Goal: Task Accomplishment & Management: Use online tool/utility

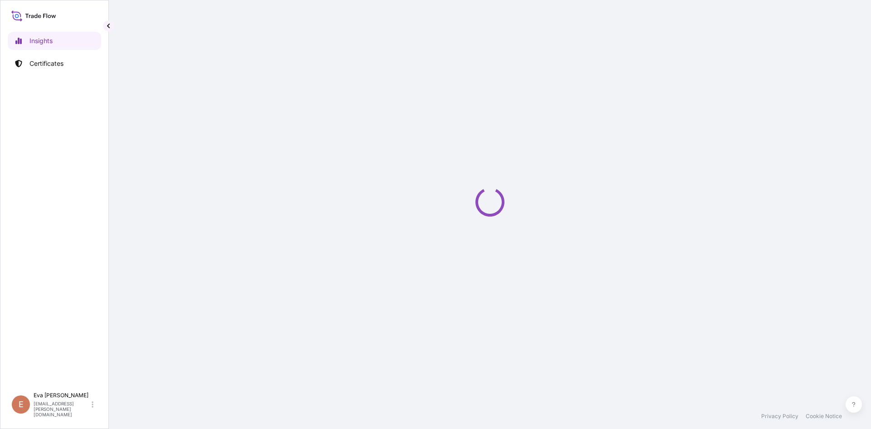
select select "2025"
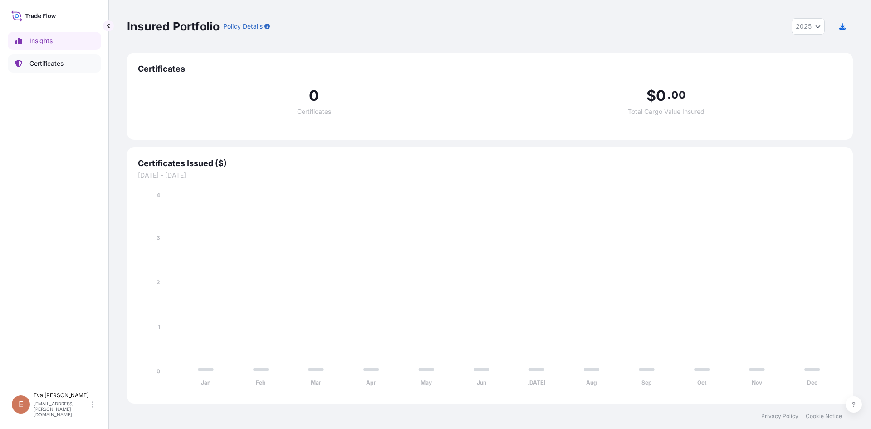
click at [51, 60] on p "Certificates" at bounding box center [46, 63] width 34 height 9
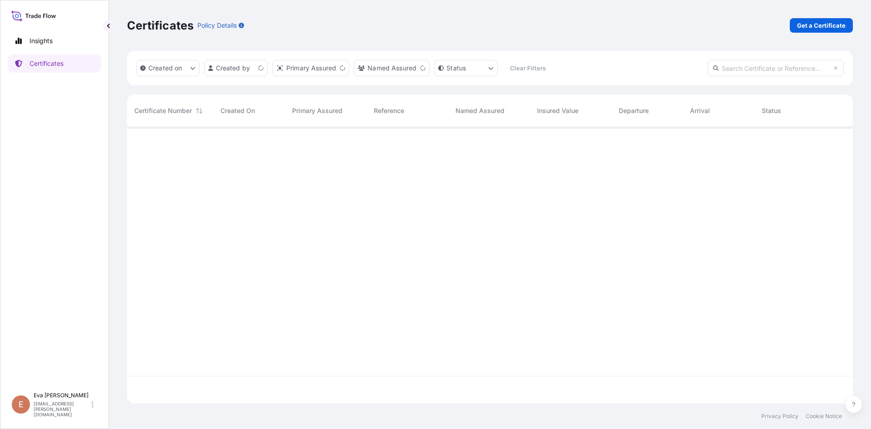
scroll to position [275, 719]
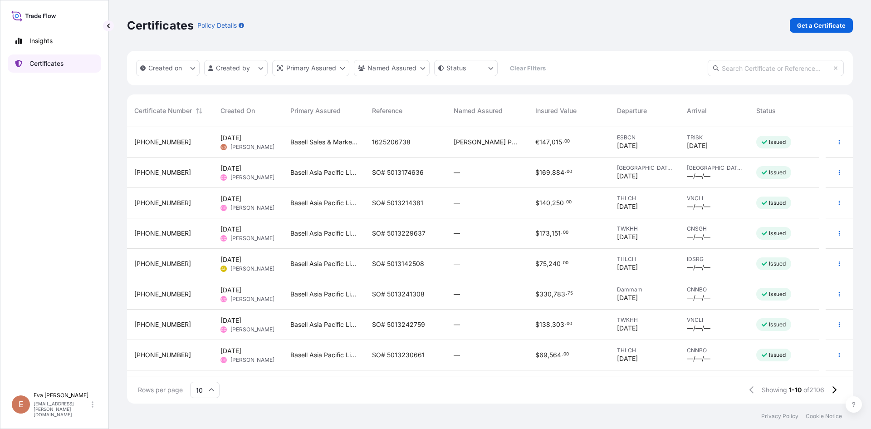
click at [64, 66] on p "Certificates" at bounding box center [46, 63] width 34 height 9
click at [806, 29] on p "Get a Certificate" at bounding box center [821, 25] width 49 height 9
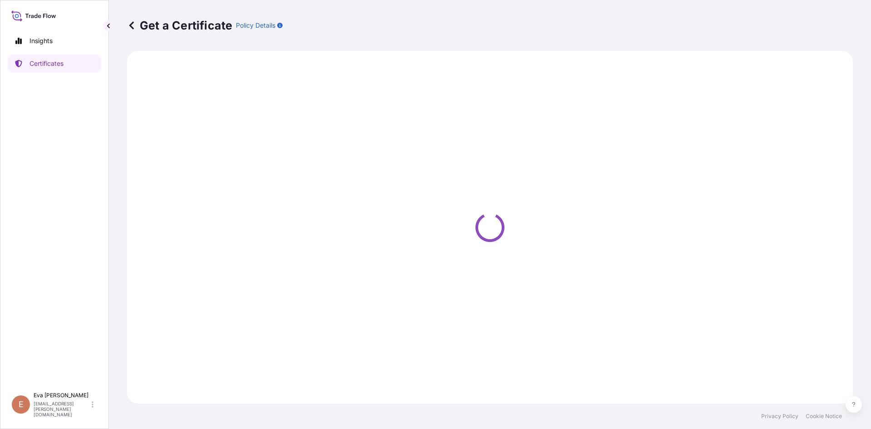
select select "Sea"
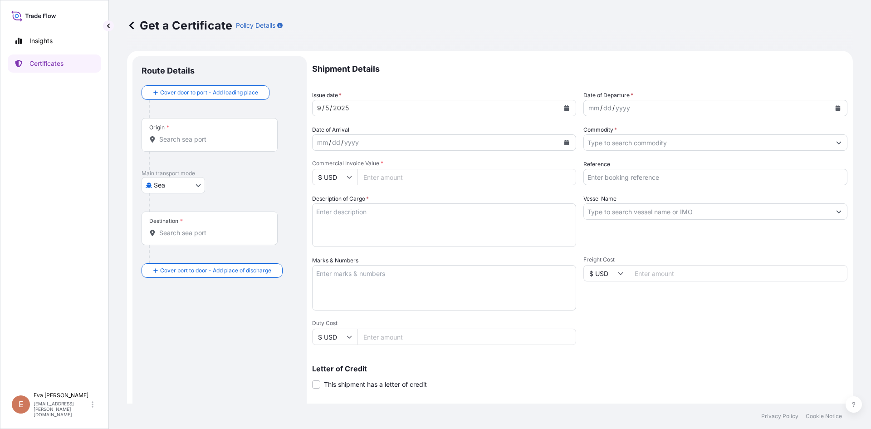
click at [199, 142] on input "Origin *" at bounding box center [212, 139] width 107 height 9
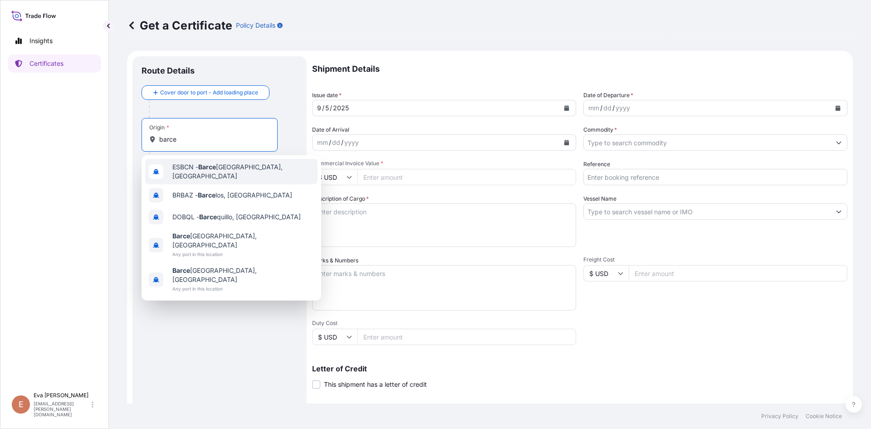
click at [199, 170] on span "ESBCN - [PERSON_NAME], [GEOGRAPHIC_DATA]" at bounding box center [243, 171] width 142 height 18
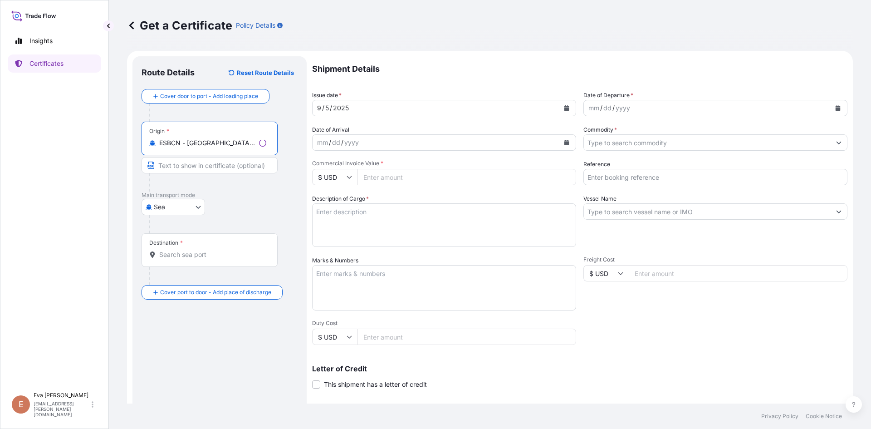
type input "ESBCN - [GEOGRAPHIC_DATA], [GEOGRAPHIC_DATA]"
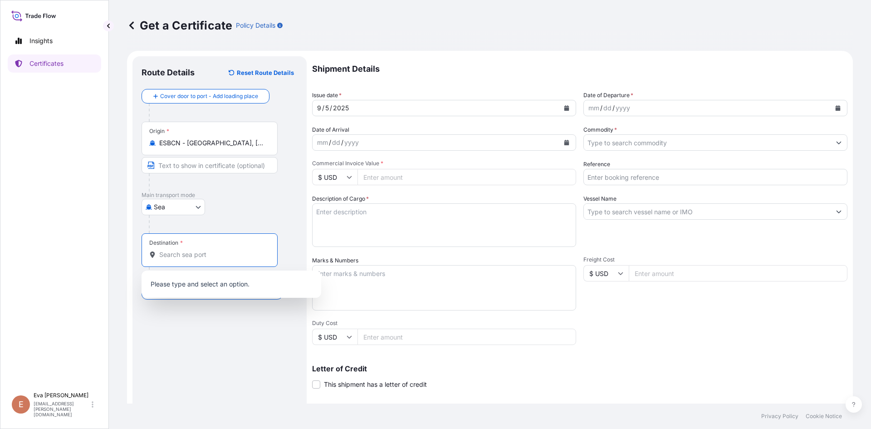
click at [182, 257] on input "Destination *" at bounding box center [212, 254] width 107 height 9
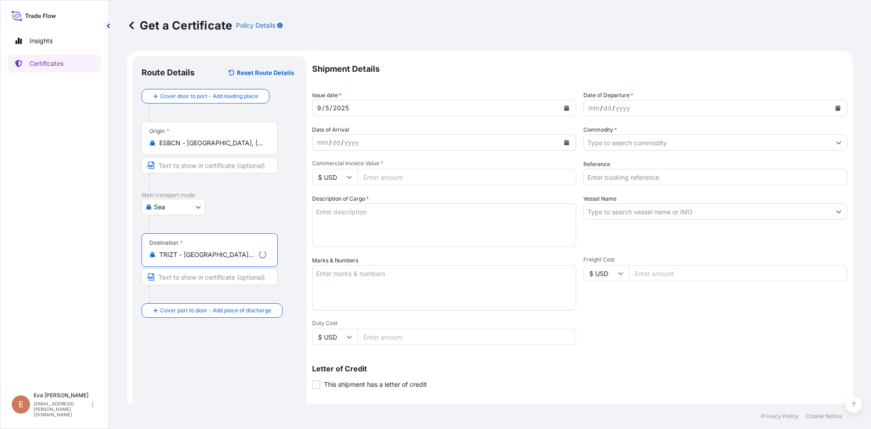
type input "TRIZT - [GEOGRAPHIC_DATA], [GEOGRAPHIC_DATA]"
click at [654, 113] on div "mm / dd / yyyy" at bounding box center [707, 108] width 247 height 16
click at [836, 107] on icon "Calendar" at bounding box center [838, 107] width 5 height 5
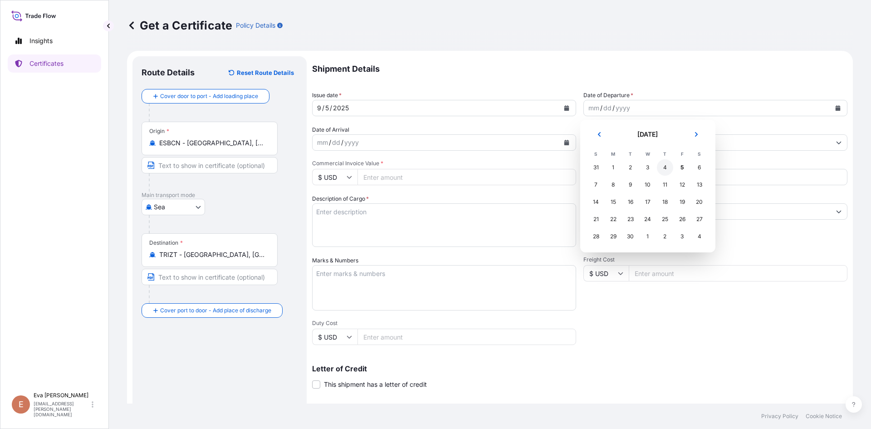
click at [666, 167] on div "4" at bounding box center [665, 167] width 16 height 16
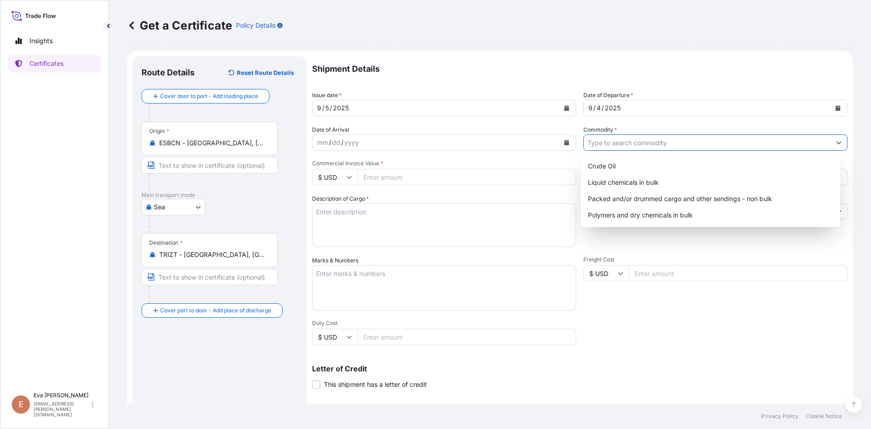
click at [644, 146] on input "Commodity *" at bounding box center [707, 142] width 247 height 16
click at [658, 196] on div "Packed and/or drummed cargo and other sendings - non bulk" at bounding box center [710, 199] width 253 height 16
type input "Packed and/or drummed cargo and other sendings - non bulk"
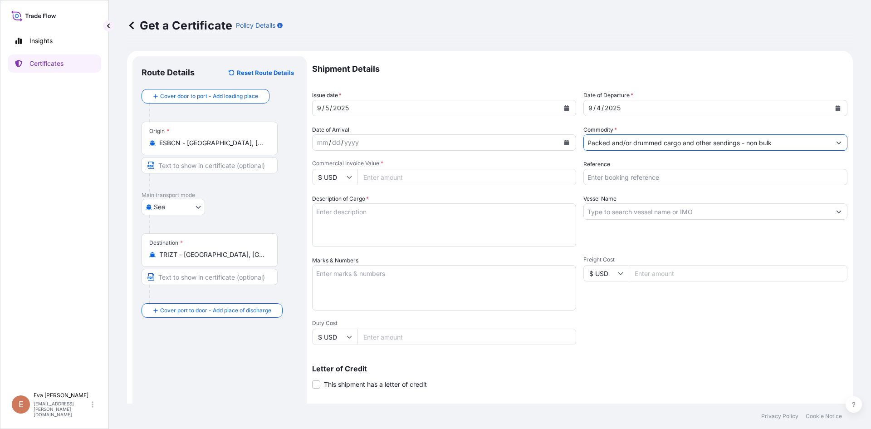
click at [595, 182] on input "Reference" at bounding box center [716, 177] width 264 height 16
type input "1625206009"
click at [350, 177] on icon at bounding box center [349, 177] width 5 height 3
click at [338, 201] on div "€ EUR" at bounding box center [335, 201] width 38 height 17
type input "€ EUR"
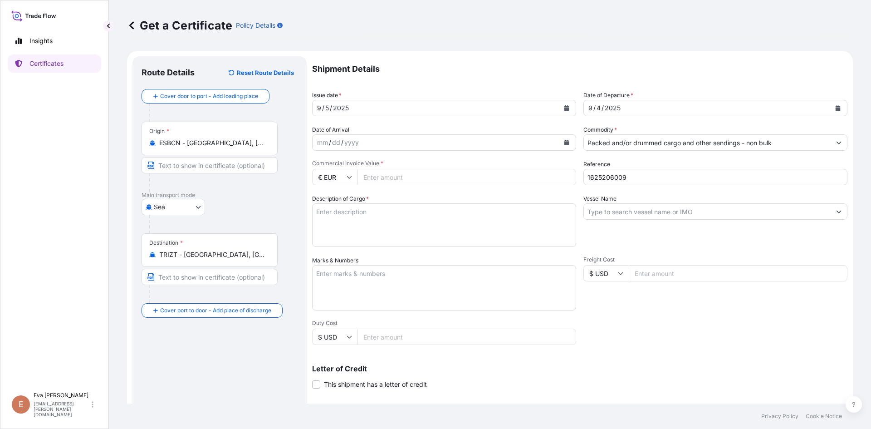
click at [382, 176] on input "Commercial Invoice Value *" at bounding box center [467, 177] width 219 height 16
type input "24992"
click at [595, 209] on input "Vessel Name" at bounding box center [707, 211] width 247 height 16
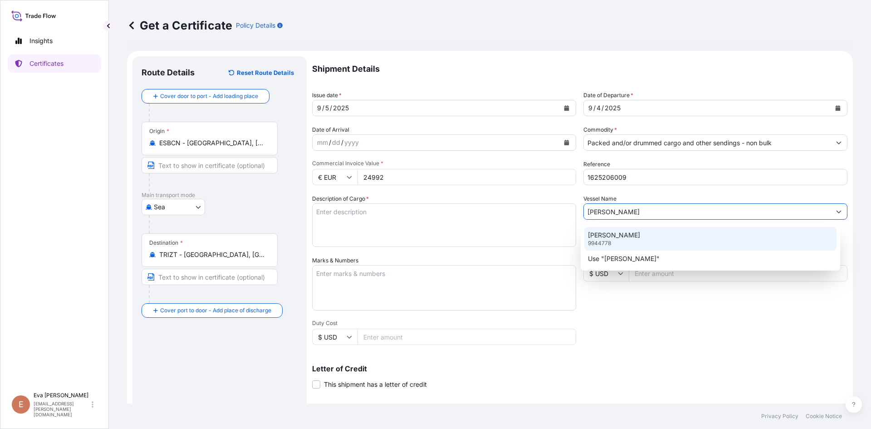
click at [615, 238] on p "[PERSON_NAME]" at bounding box center [614, 235] width 52 height 9
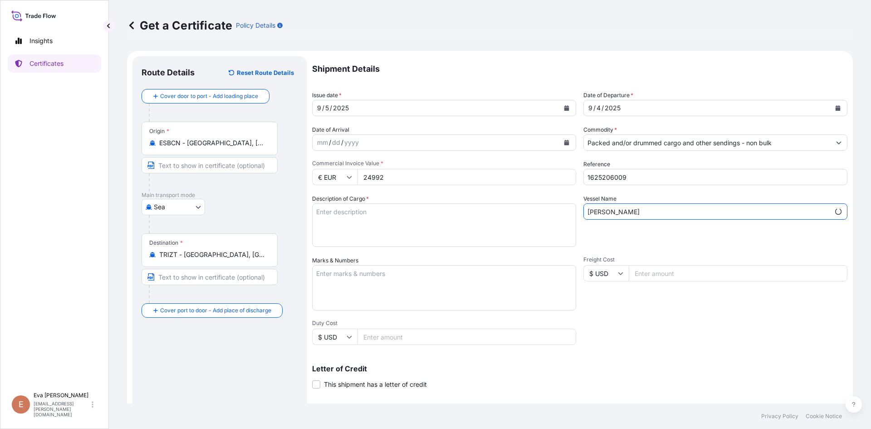
type input "[PERSON_NAME]"
click at [400, 215] on textarea "Description of Cargo *" at bounding box center [444, 225] width 264 height 44
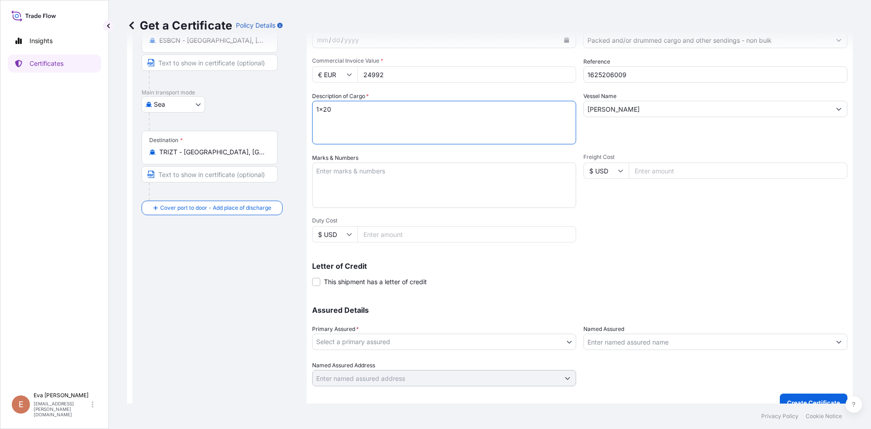
scroll to position [116, 0]
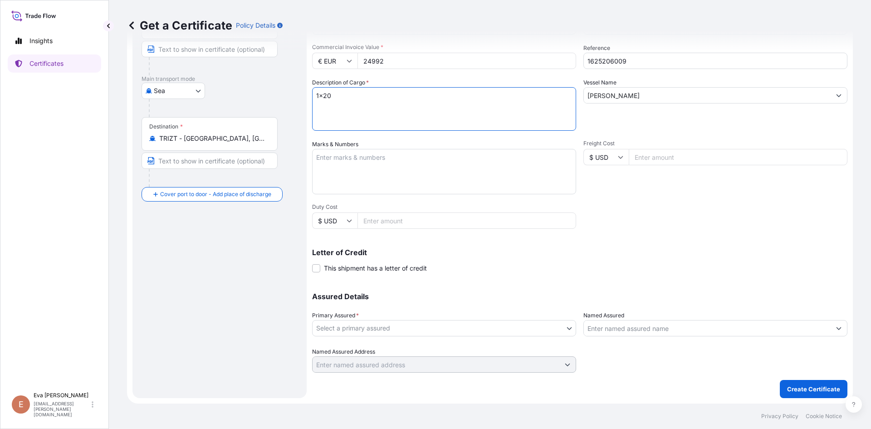
type textarea "1x20"
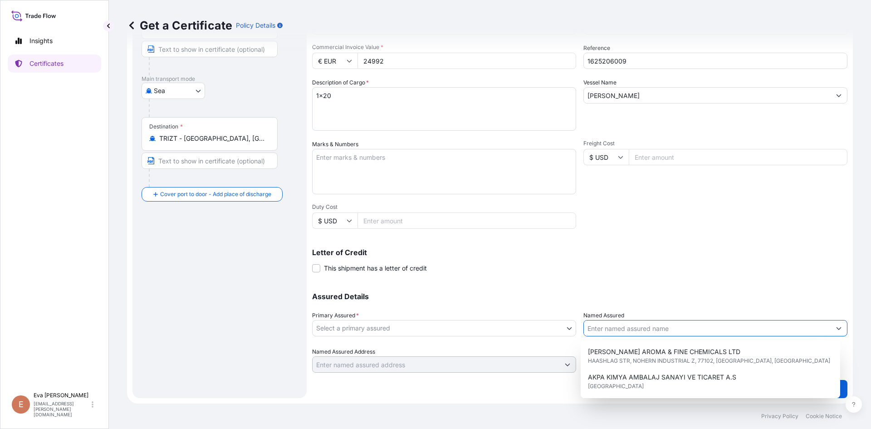
click at [629, 329] on input "Named Assured" at bounding box center [707, 328] width 247 height 16
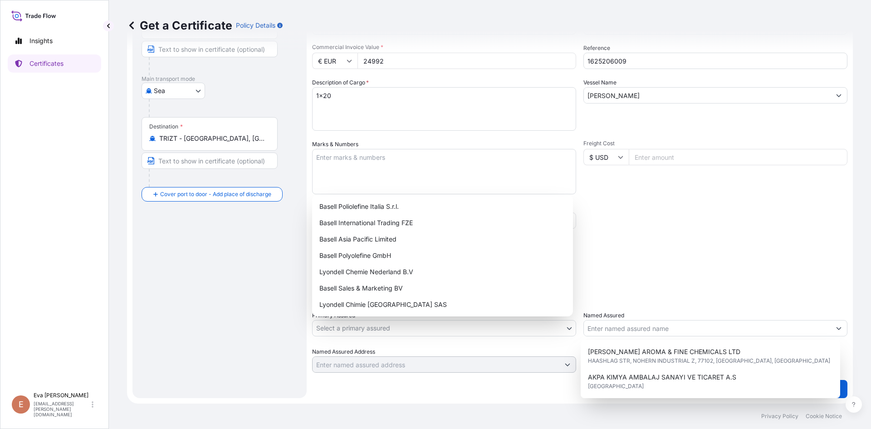
click at [525, 320] on body "2 options available. 8 options available. Insights Certificates E [PERSON_NAME]…" at bounding box center [435, 214] width 871 height 429
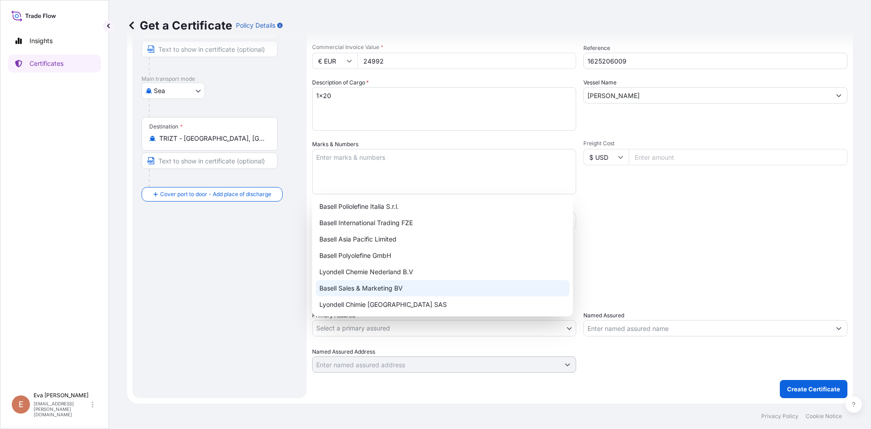
click at [350, 289] on div "Basell Sales & Marketing BV" at bounding box center [443, 288] width 254 height 16
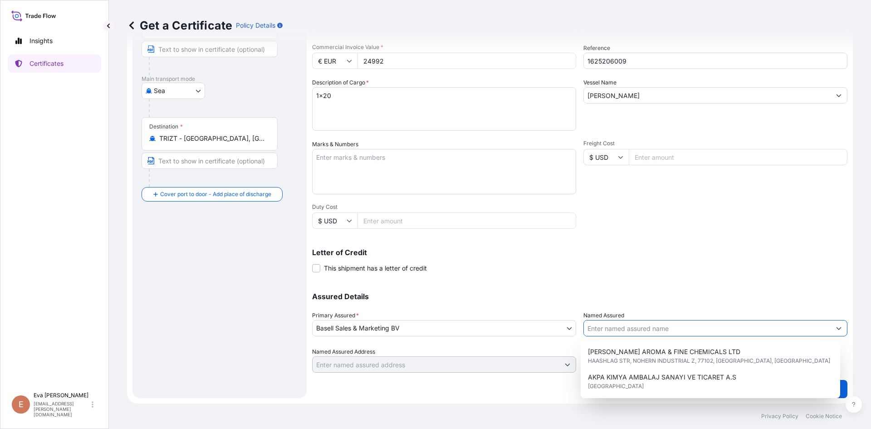
click at [630, 330] on input "Named Assured" at bounding box center [707, 328] width 247 height 16
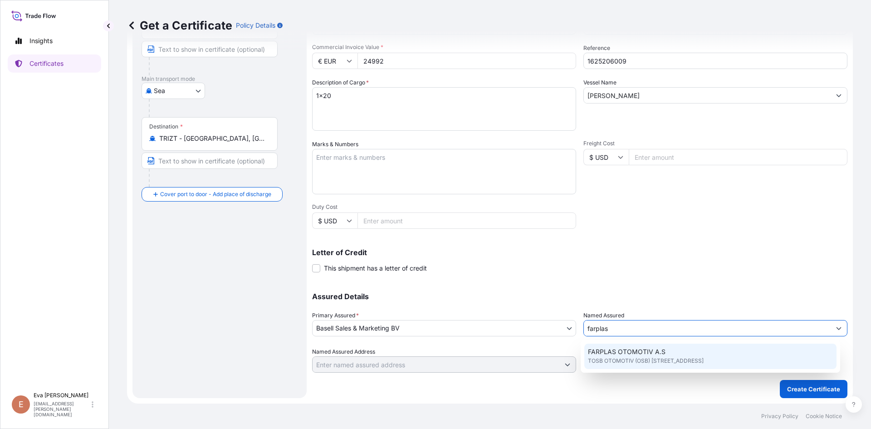
click at [640, 356] on span "FARPLAS OTOMOTIV A.S" at bounding box center [627, 351] width 78 height 9
type input "FARPLAS OTOMOTIV A.S"
type input "TOSB OTOMOTIV (OSB) MAH.3.CAD NO:11/2"
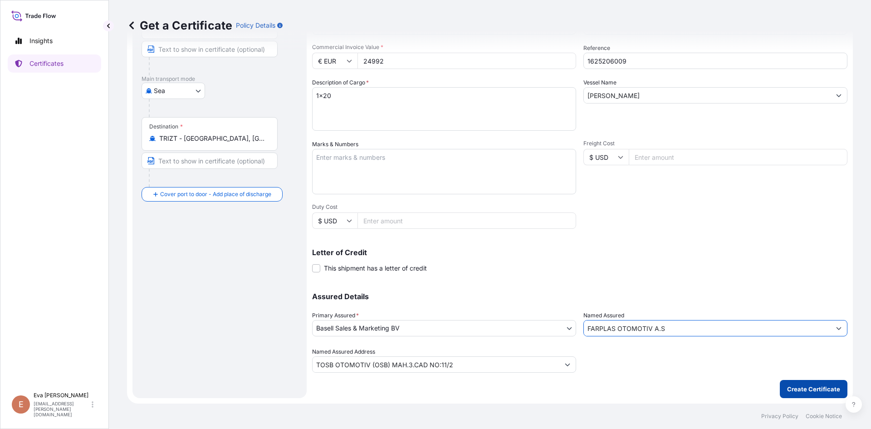
type input "FARPLAS OTOMOTIV A.S"
click at [794, 390] on p "Create Certificate" at bounding box center [813, 388] width 53 height 9
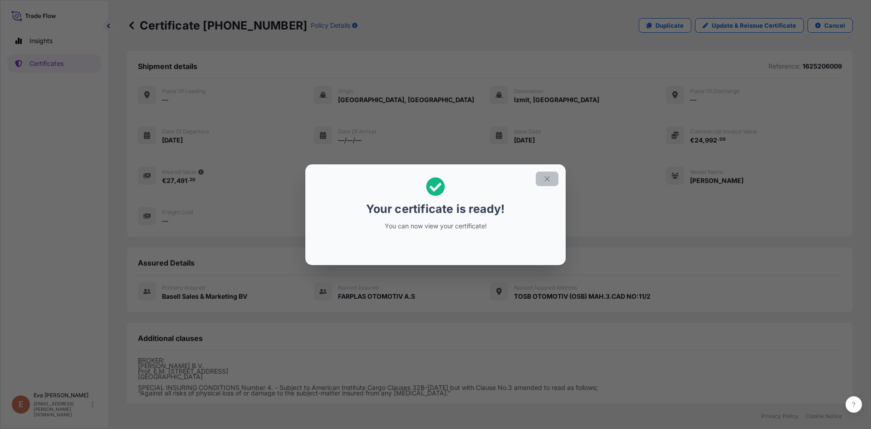
click at [550, 178] on icon "button" at bounding box center [547, 179] width 8 height 8
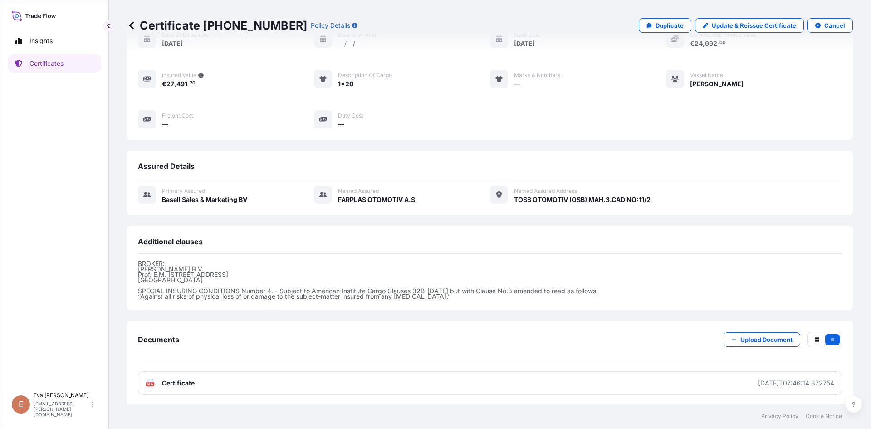
scroll to position [99, 0]
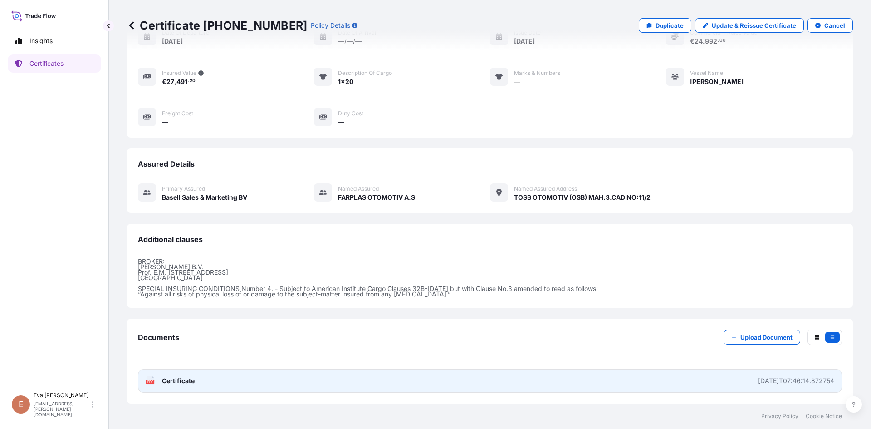
click at [152, 380] on icon at bounding box center [151, 380] width 8 height 9
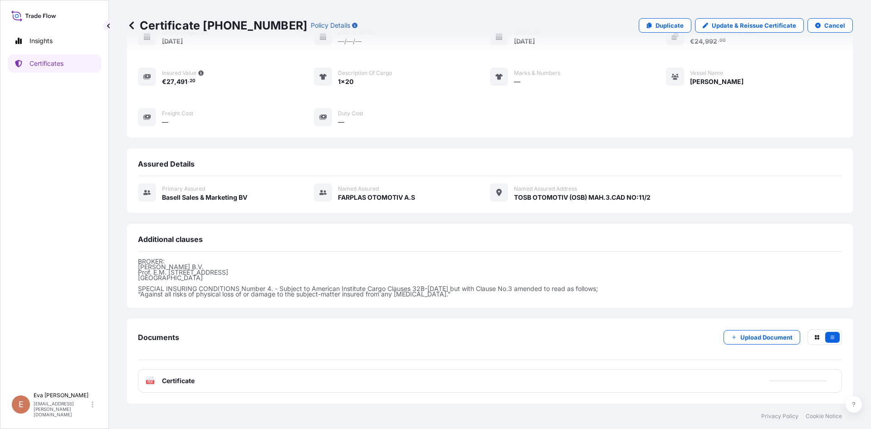
click at [651, 34] on div "Certificate [PHONE_NUMBER] Policy Details Duplicate Update & Reissue Certificat…" at bounding box center [490, 25] width 726 height 51
click at [651, 28] on link "Duplicate" at bounding box center [665, 25] width 53 height 15
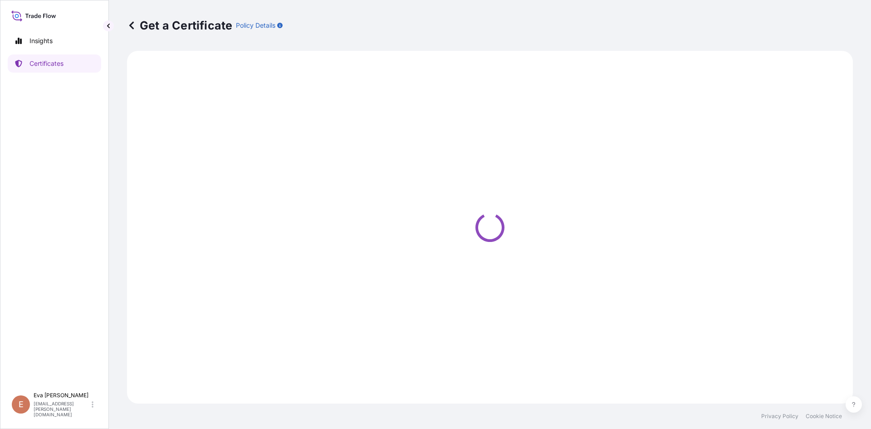
select select "Sea"
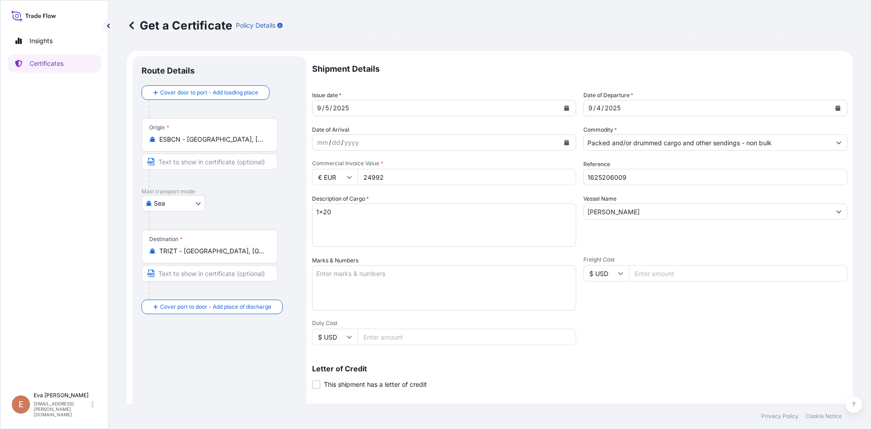
click at [734, 138] on input "Packed and/or drummed cargo and other sendings - non bulk" at bounding box center [707, 142] width 247 height 16
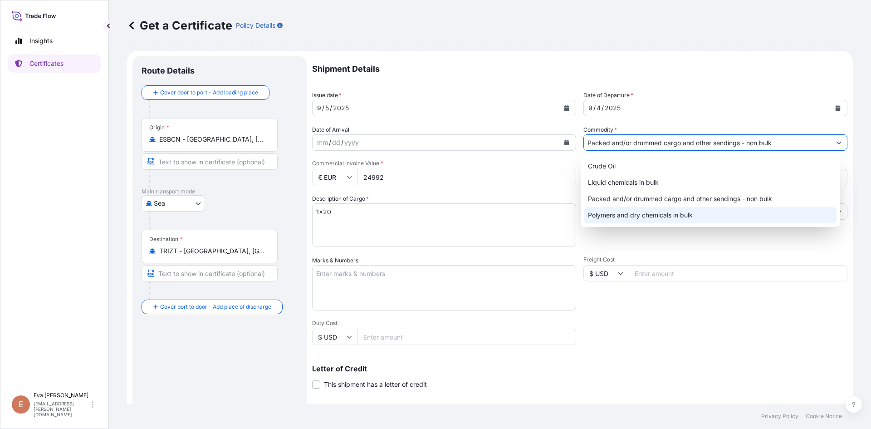
click at [668, 214] on div "Polymers and dry chemicals in bulk" at bounding box center [710, 215] width 253 height 16
type input "Polymers and dry chemicals in bulk"
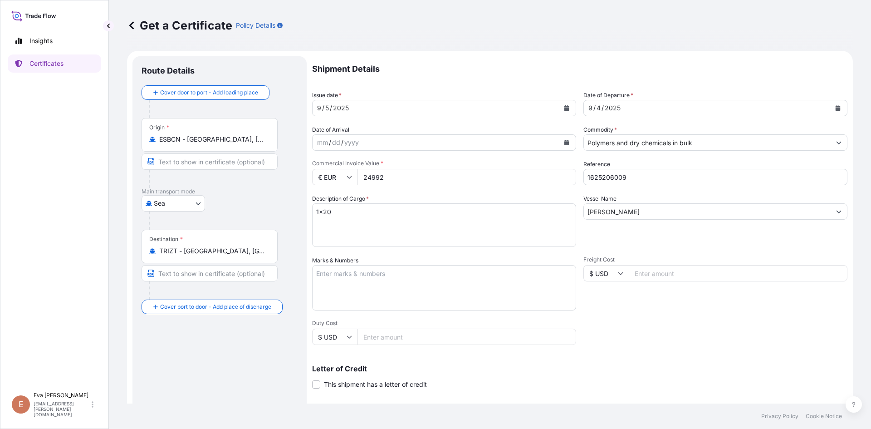
drag, startPoint x: 409, startPoint y: 177, endPoint x: 285, endPoint y: 180, distance: 124.4
click at [285, 180] on form "Route Details Cover door to port - Add loading place Place of loading Road / In…" at bounding box center [490, 285] width 726 height 469
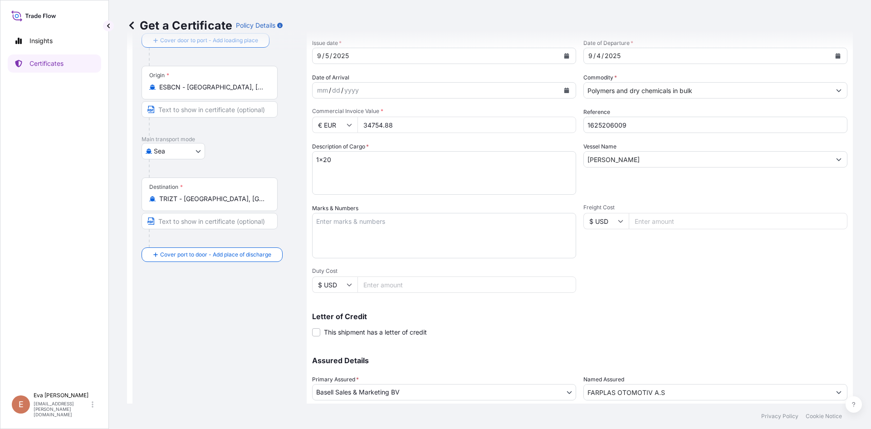
scroll to position [116, 0]
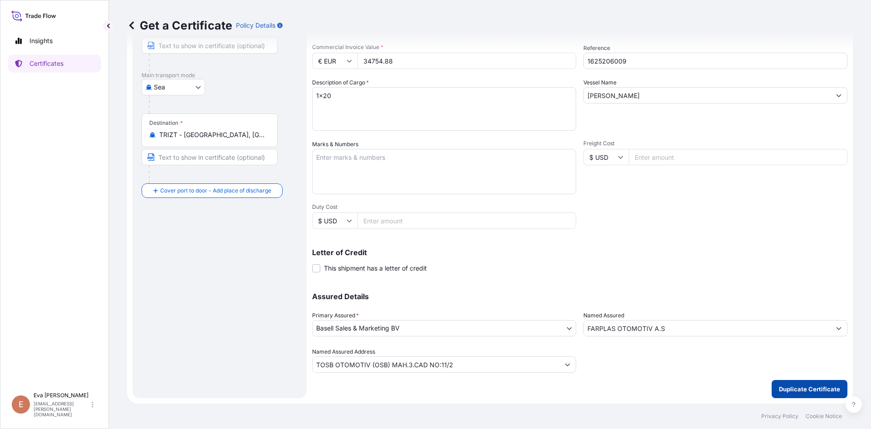
type input "34754.88"
click at [804, 389] on p "Duplicate Certificate" at bounding box center [809, 388] width 61 height 9
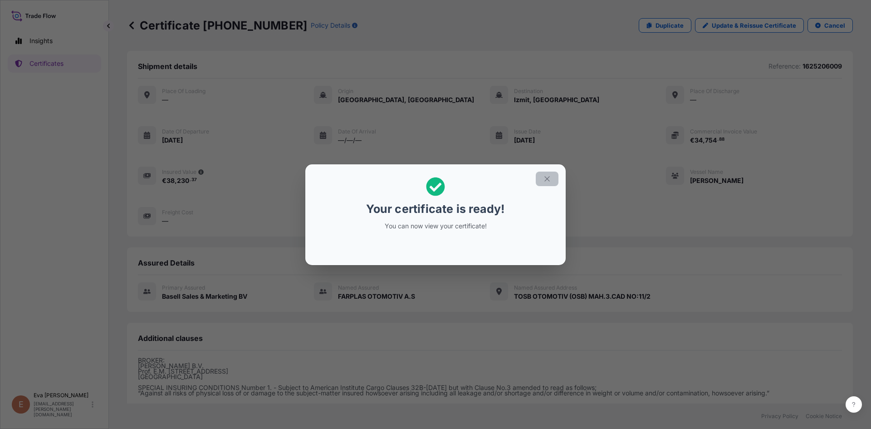
click at [549, 181] on icon "button" at bounding box center [547, 179] width 8 height 8
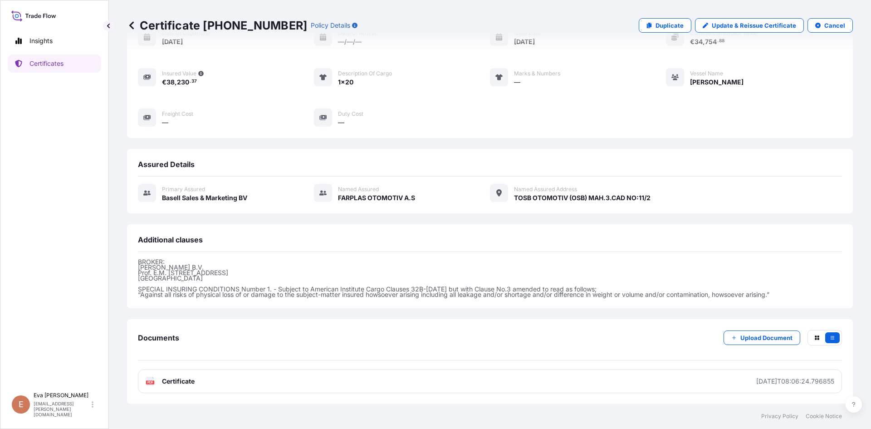
scroll to position [99, 0]
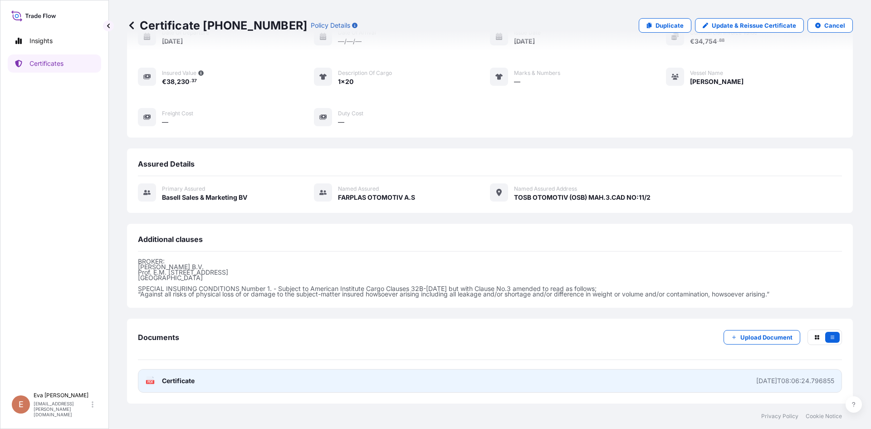
click at [151, 382] on text "PDF" at bounding box center [150, 381] width 6 height 3
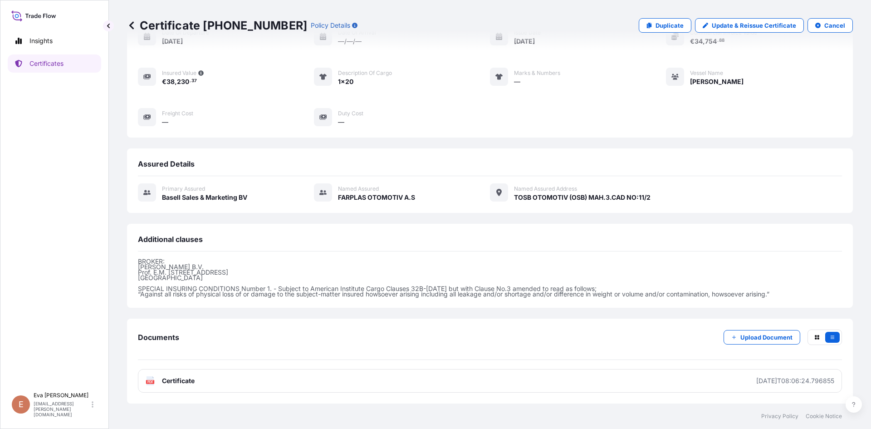
click at [749, 113] on div "Place of Loading — Origin [GEOGRAPHIC_DATA], [GEOGRAPHIC_DATA] Destination [GEO…" at bounding box center [490, 57] width 704 height 140
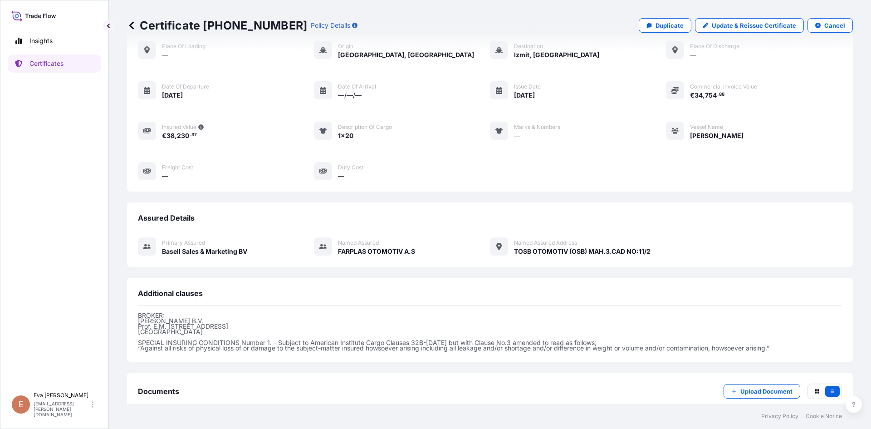
scroll to position [0, 0]
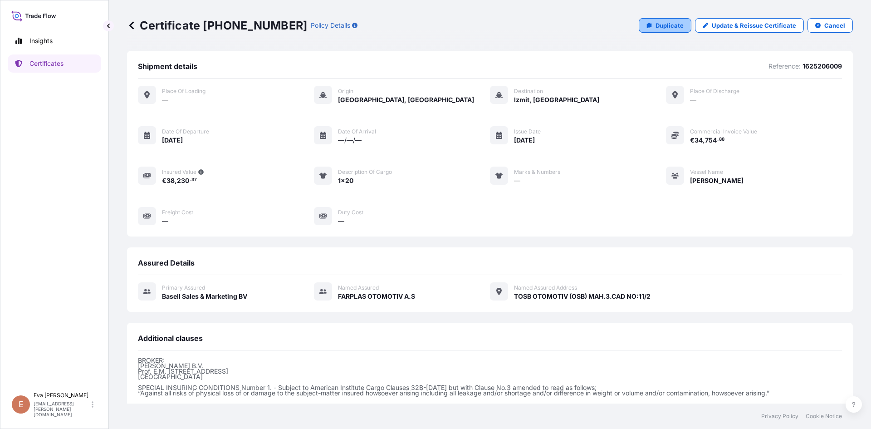
click at [666, 26] on p "Duplicate" at bounding box center [670, 25] width 28 height 9
select select "Sea"
select select "32164"
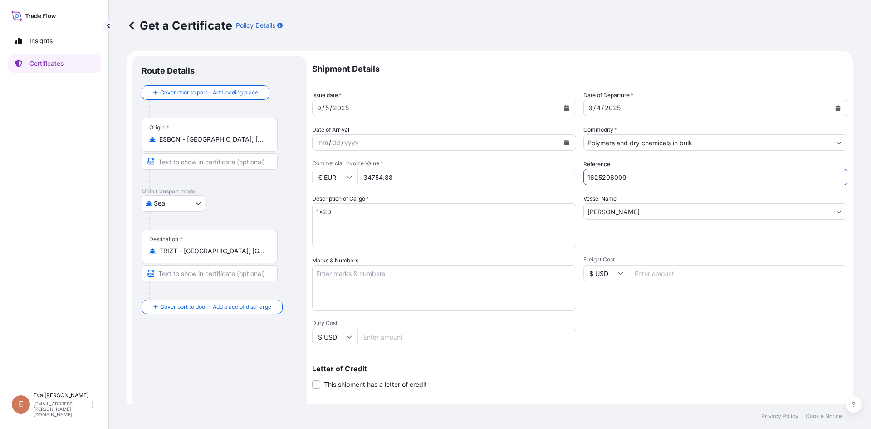
drag, startPoint x: 612, startPoint y: 177, endPoint x: 660, endPoint y: 177, distance: 47.7
click at [660, 177] on input "1625206009" at bounding box center [716, 177] width 264 height 16
type input "1625205683"
click at [670, 143] on input "Polymers and dry chemicals in bulk" at bounding box center [707, 142] width 247 height 16
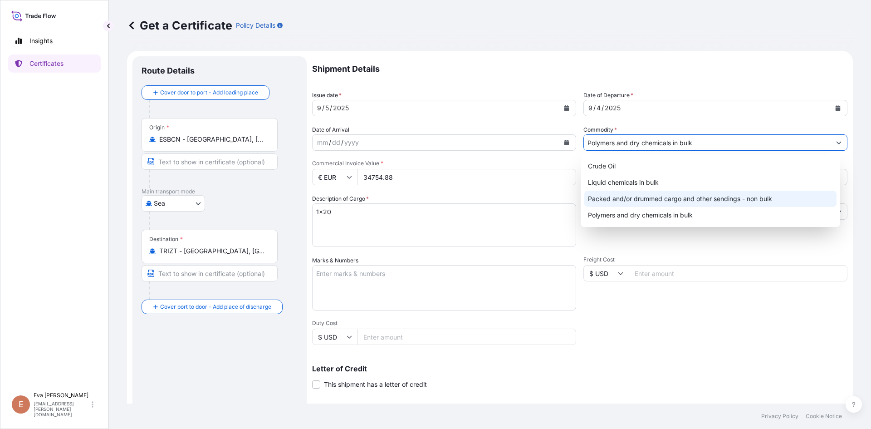
click at [677, 195] on div "Packed and/or drummed cargo and other sendings - non bulk" at bounding box center [710, 199] width 253 height 16
type input "Packed and/or drummed cargo and other sendings - non bulk"
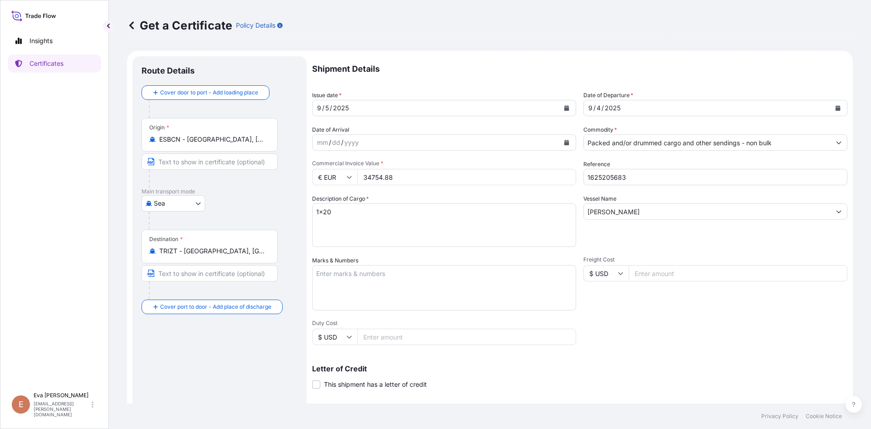
drag, startPoint x: 399, startPoint y: 175, endPoint x: 324, endPoint y: 182, distance: 76.0
click at [324, 182] on div "€ EUR 34754.88" at bounding box center [444, 177] width 264 height 16
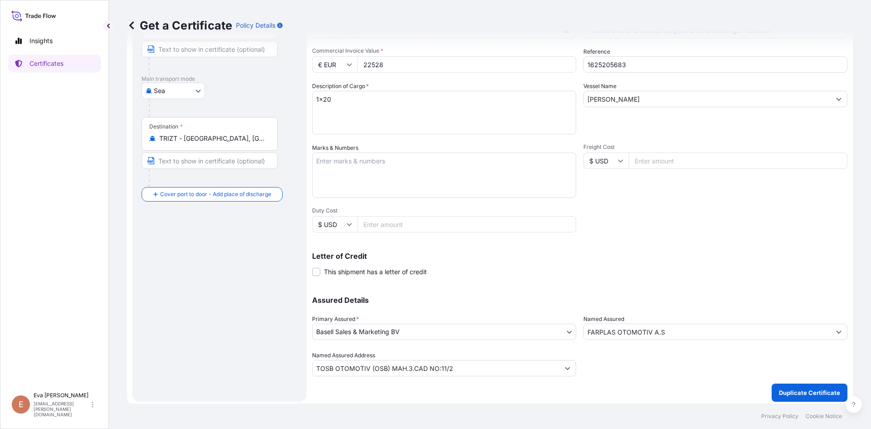
scroll to position [116, 0]
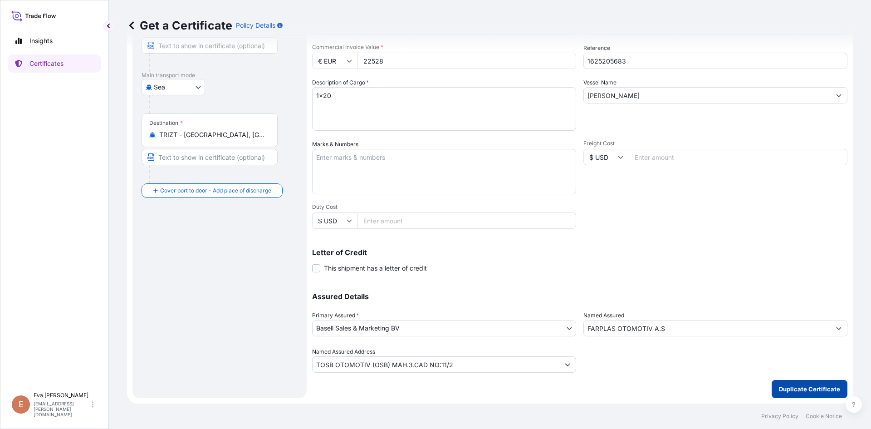
type input "22528"
click at [797, 388] on p "Duplicate Certificate" at bounding box center [809, 388] width 61 height 9
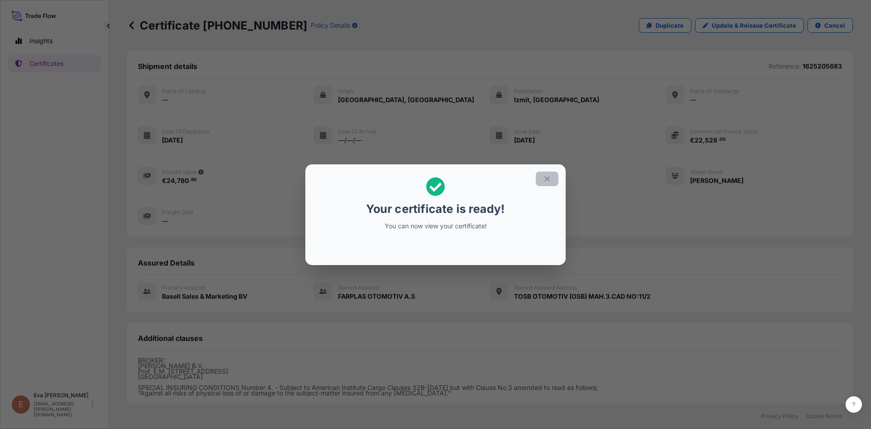
click at [548, 180] on icon "button" at bounding box center [547, 179] width 8 height 8
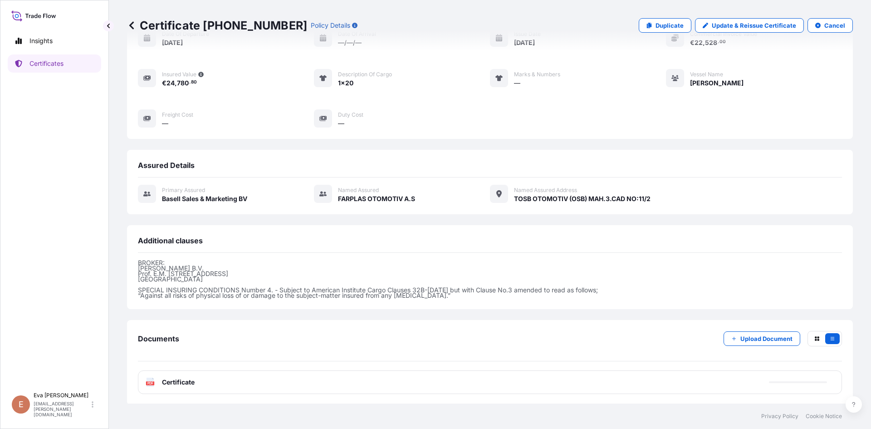
scroll to position [99, 0]
click at [144, 385] on div "PDF Certificate" at bounding box center [490, 381] width 704 height 24
click at [149, 378] on icon at bounding box center [151, 380] width 8 height 9
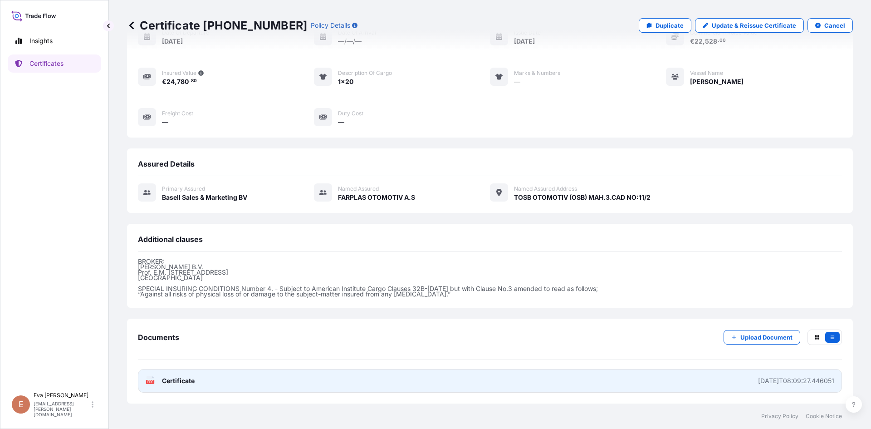
click at [151, 381] on text "PDF" at bounding box center [150, 381] width 6 height 3
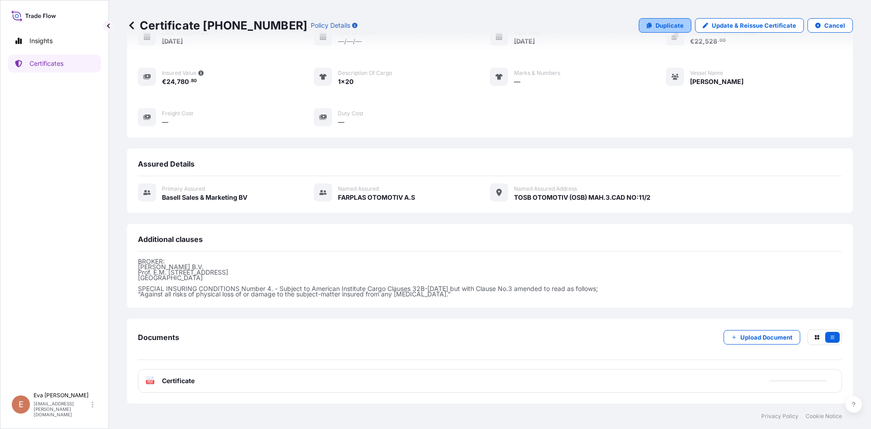
click at [662, 26] on p "Duplicate" at bounding box center [670, 25] width 28 height 9
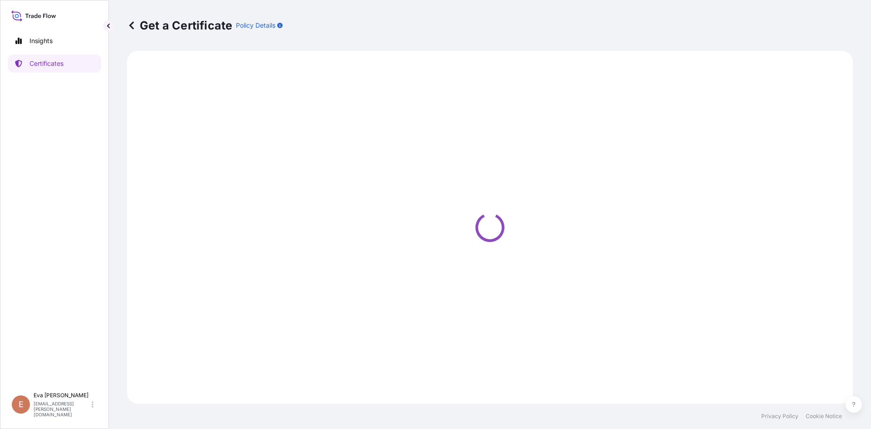
select select "Sea"
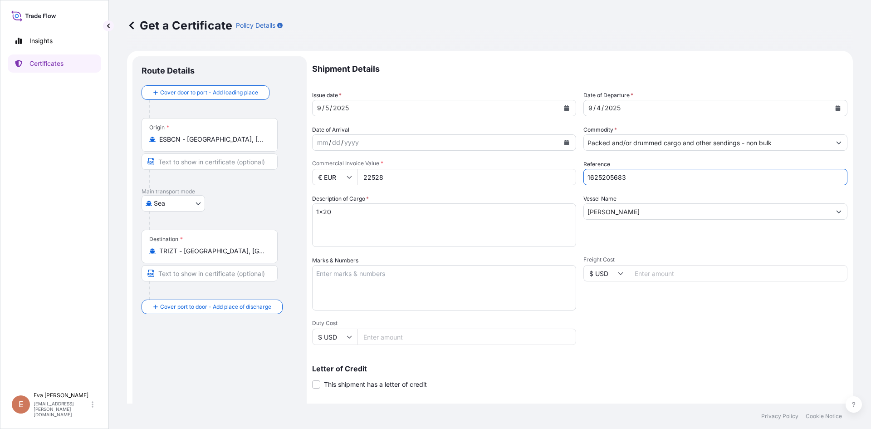
drag, startPoint x: 644, startPoint y: 177, endPoint x: 608, endPoint y: 180, distance: 36.4
click at [608, 180] on input "1625205683" at bounding box center [716, 177] width 264 height 16
type input "1625206530"
drag, startPoint x: 402, startPoint y: 174, endPoint x: 318, endPoint y: 182, distance: 83.8
click at [319, 182] on div "€ EUR 22528" at bounding box center [444, 177] width 264 height 16
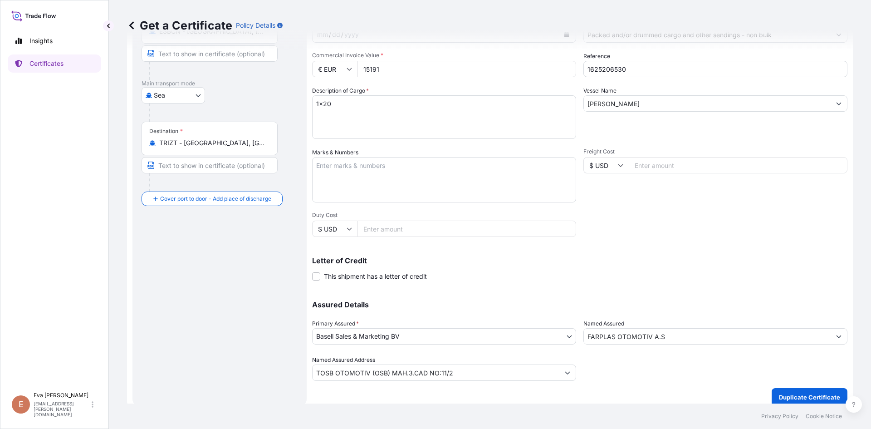
scroll to position [116, 0]
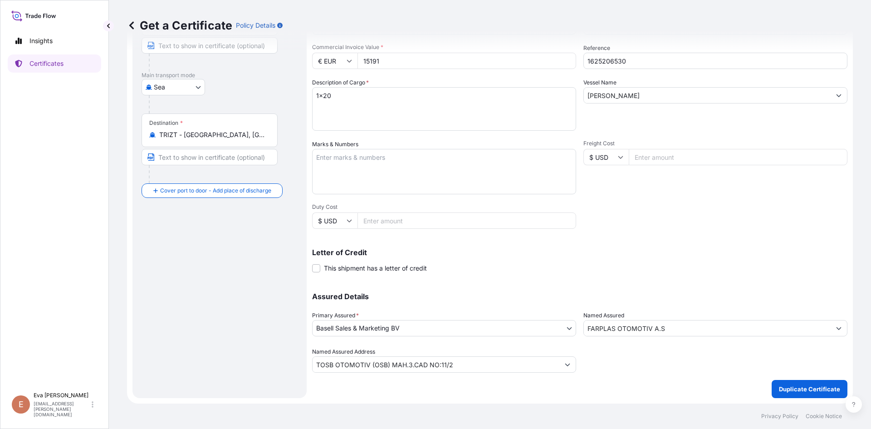
type input "15191"
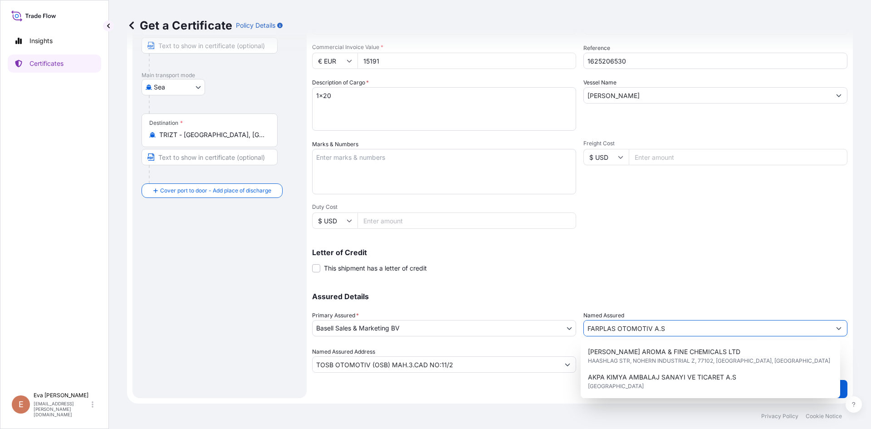
drag, startPoint x: 697, startPoint y: 325, endPoint x: 466, endPoint y: 343, distance: 232.5
click at [466, 343] on div "Assured Details Primary Assured * Basell Sales & Marketing BV Basell Poliolefin…" at bounding box center [579, 327] width 535 height 91
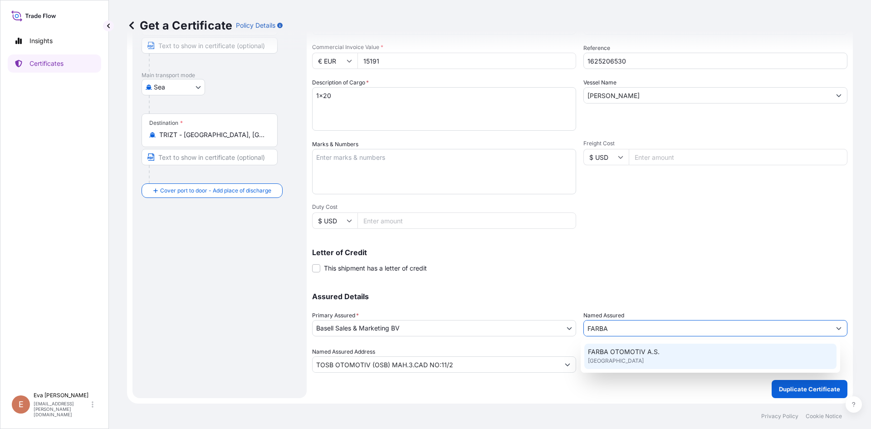
click at [619, 355] on span "FARBA OTOMOTIV A.S." at bounding box center [624, 351] width 72 height 9
type input "FARBA OTOMOTIV A.S."
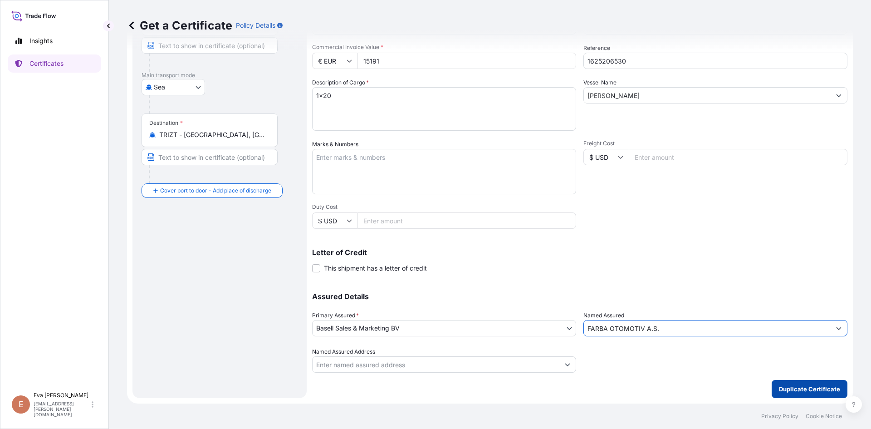
type input "FARBA OTOMOTIV A.S."
click at [788, 388] on p "Duplicate Certificate" at bounding box center [809, 388] width 61 height 9
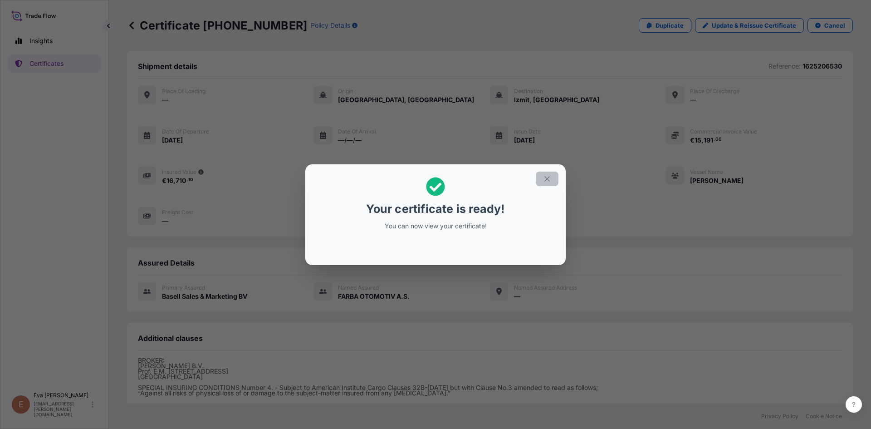
click at [550, 177] on icon "button" at bounding box center [547, 179] width 8 height 8
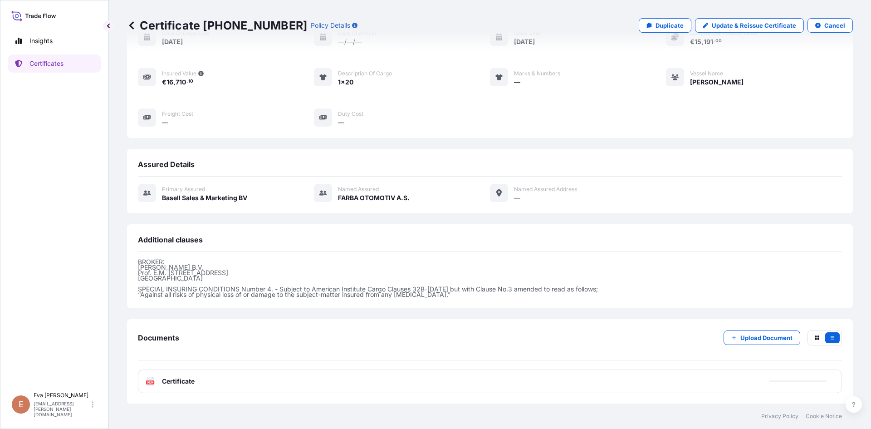
scroll to position [99, 0]
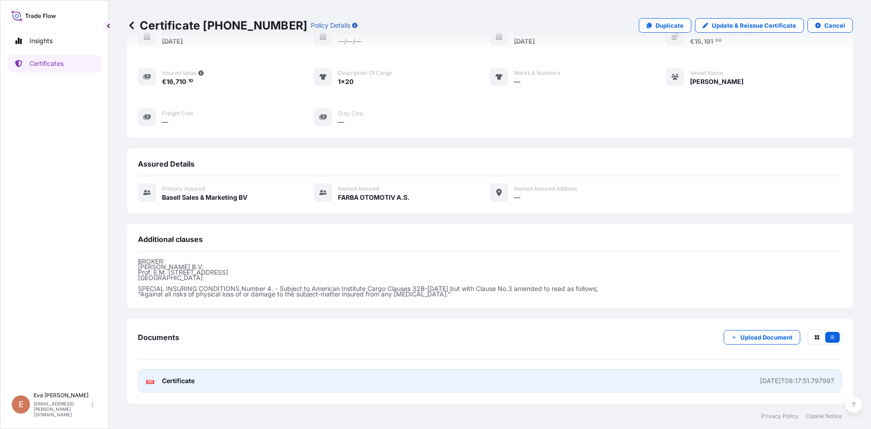
click at [149, 378] on icon at bounding box center [151, 380] width 8 height 9
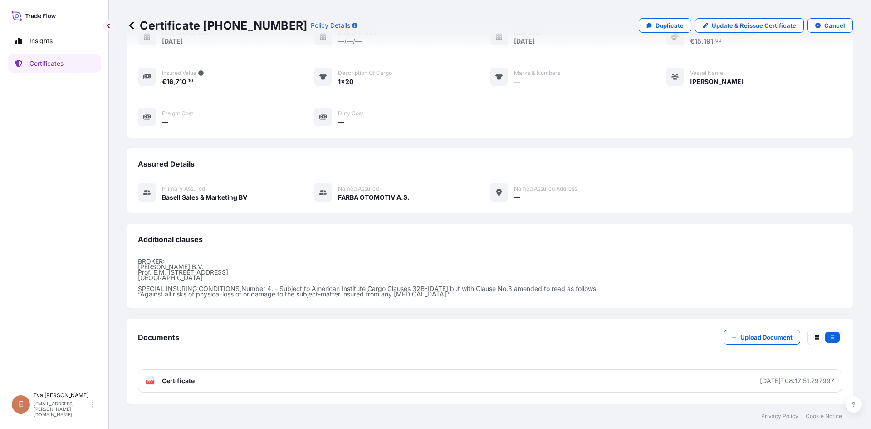
click at [82, 272] on div "Insights Certificates" at bounding box center [54, 206] width 93 height 364
click at [661, 29] on p "Duplicate" at bounding box center [670, 25] width 28 height 9
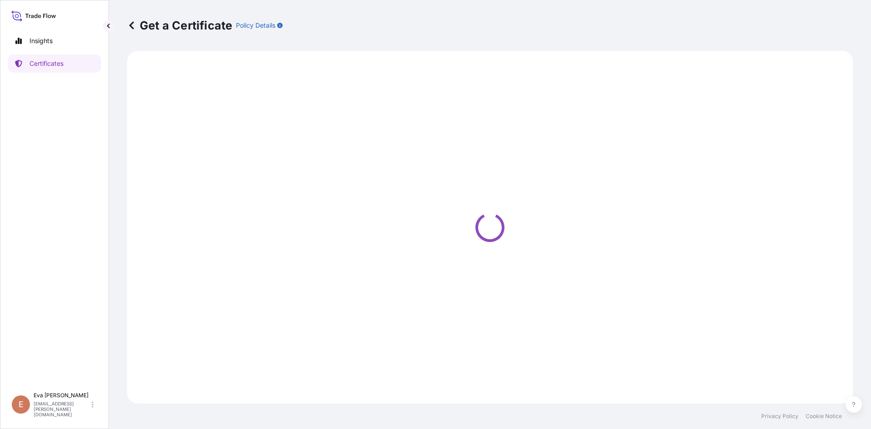
select select "Sea"
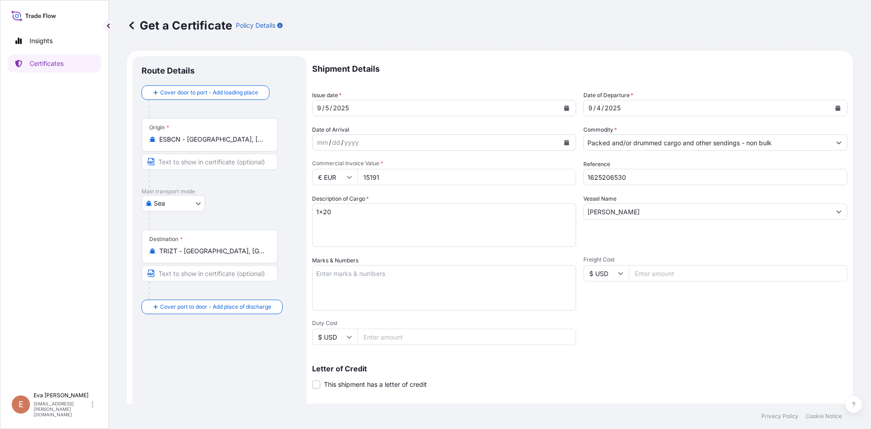
click at [629, 142] on input "Packed and/or drummed cargo and other sendings - non bulk" at bounding box center [707, 142] width 247 height 16
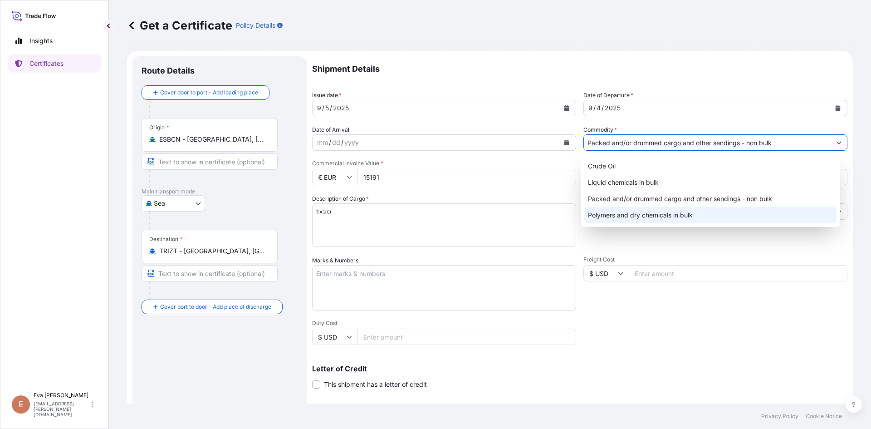
click at [630, 212] on div "Polymers and dry chemicals in bulk" at bounding box center [710, 215] width 253 height 16
type input "Polymers and dry chemicals in bulk"
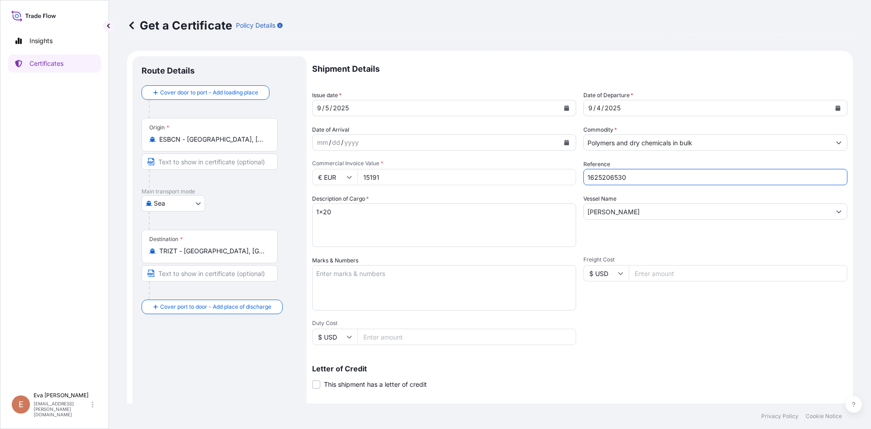
drag, startPoint x: 638, startPoint y: 181, endPoint x: 606, endPoint y: 180, distance: 31.8
click at [606, 180] on input "1625206530" at bounding box center [716, 177] width 264 height 16
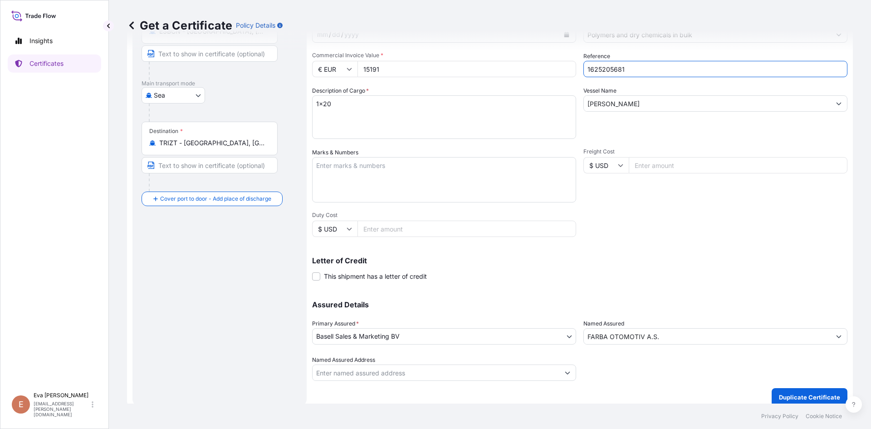
scroll to position [116, 0]
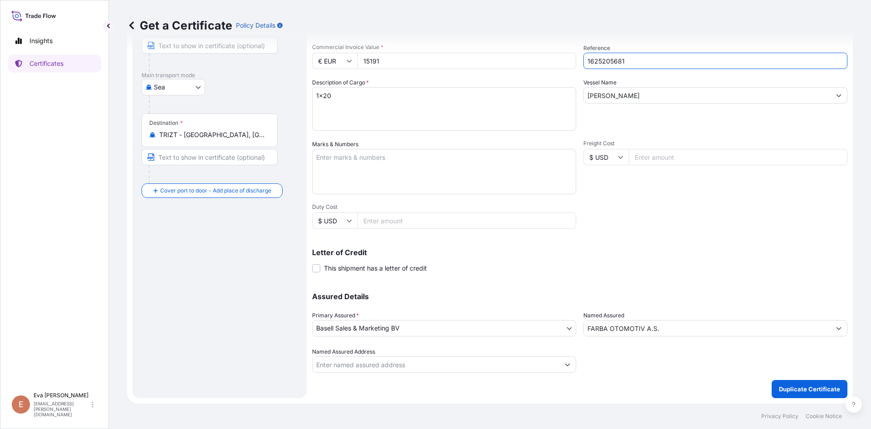
type input "1625205681"
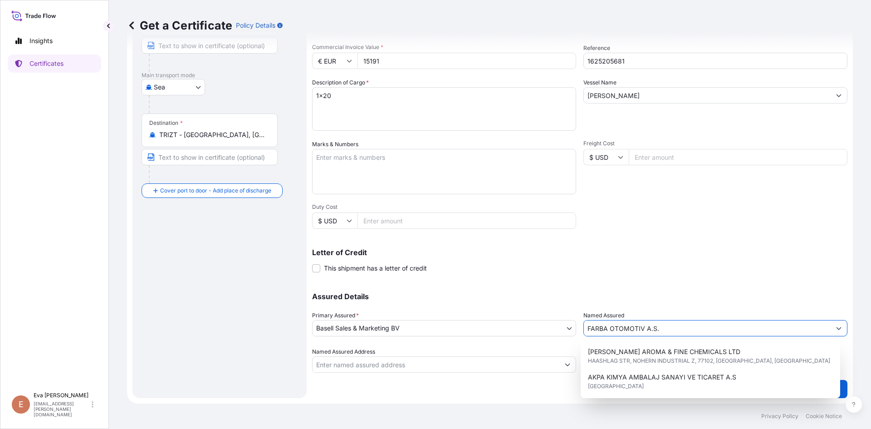
drag, startPoint x: 712, startPoint y: 325, endPoint x: 478, endPoint y: 342, distance: 234.3
click at [478, 342] on div "Assured Details Primary Assured * Basell Sales & Marketing BV Basell Poliolefin…" at bounding box center [579, 327] width 535 height 91
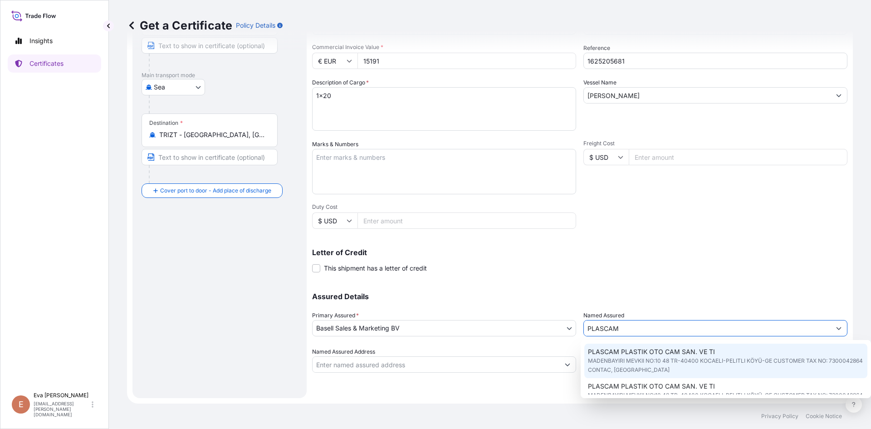
click at [641, 354] on span "PLASCAM PLASTIK OTO CAM SAN. VE TI" at bounding box center [651, 351] width 127 height 9
type input "PLASCAM PLASTIK OTO CAM SAN. VE TI"
type input "MADENBAYIRI MEVKII NO:10 48TR-40400 KOCAELI-PELITLI KÖYÜ-GECUSTOMER TAX NO: 730…"
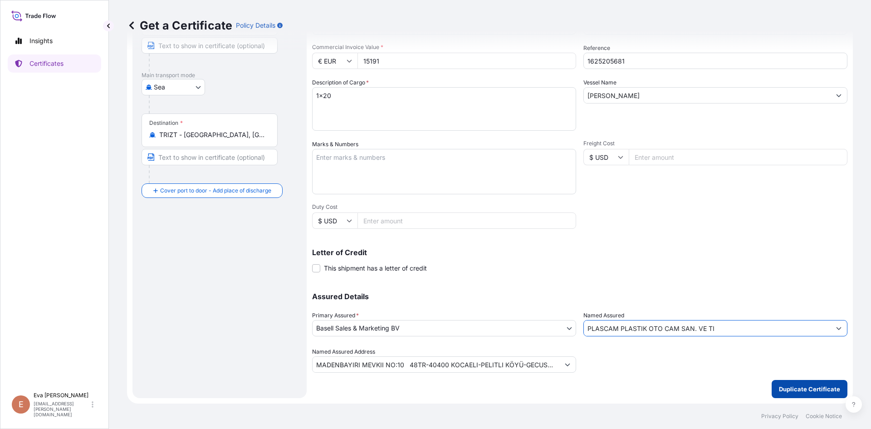
type input "PLASCAM PLASTIK OTO CAM SAN. VE TI"
click at [798, 392] on p "Duplicate Certificate" at bounding box center [809, 388] width 61 height 9
type input "MADENBAYIRI MEVKII NO:10 48TR-40400 KOCAELI-PELITLI KÖYÜ-GECUSTOMER TAX NO: 730…"
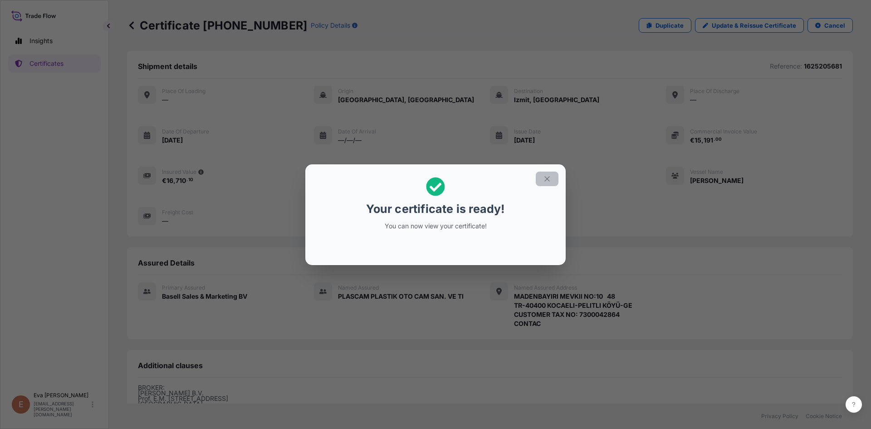
click at [549, 175] on icon "button" at bounding box center [547, 179] width 8 height 8
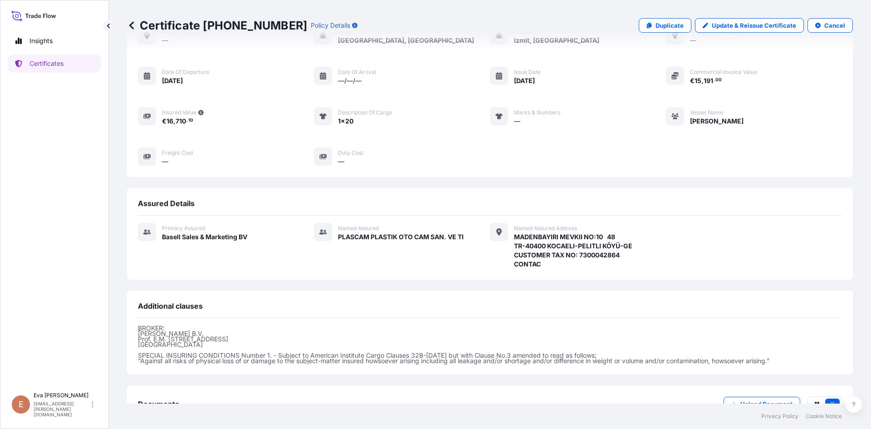
scroll to position [126, 0]
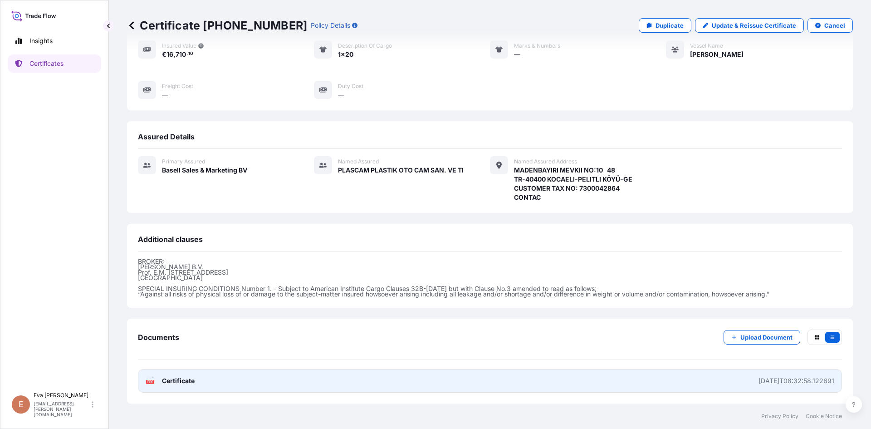
click at [154, 382] on rect at bounding box center [150, 382] width 8 height 4
